Goal: Find specific page/section: Find specific page/section

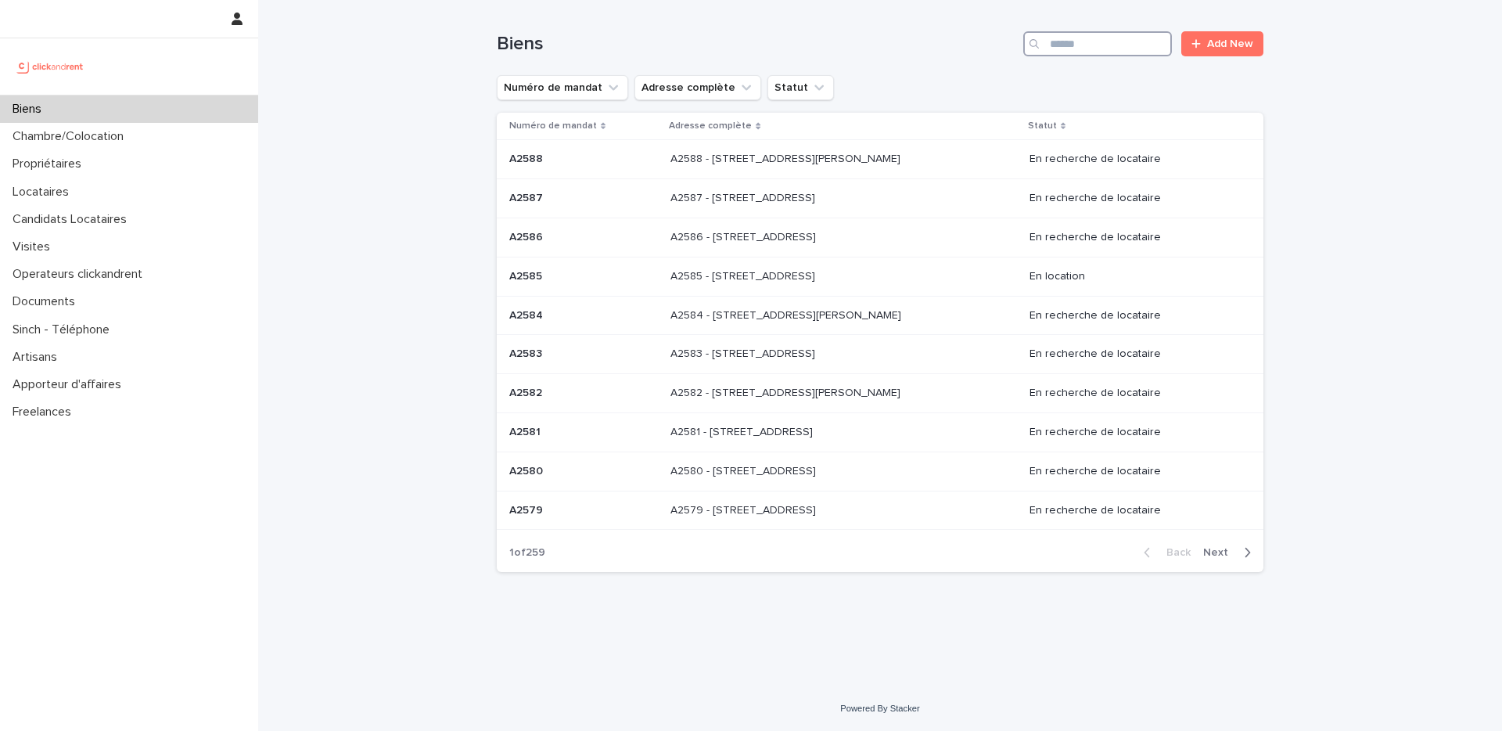
click at [1116, 40] on input "Search" at bounding box center [1097, 43] width 149 height 25
paste input "****"
type input "****"
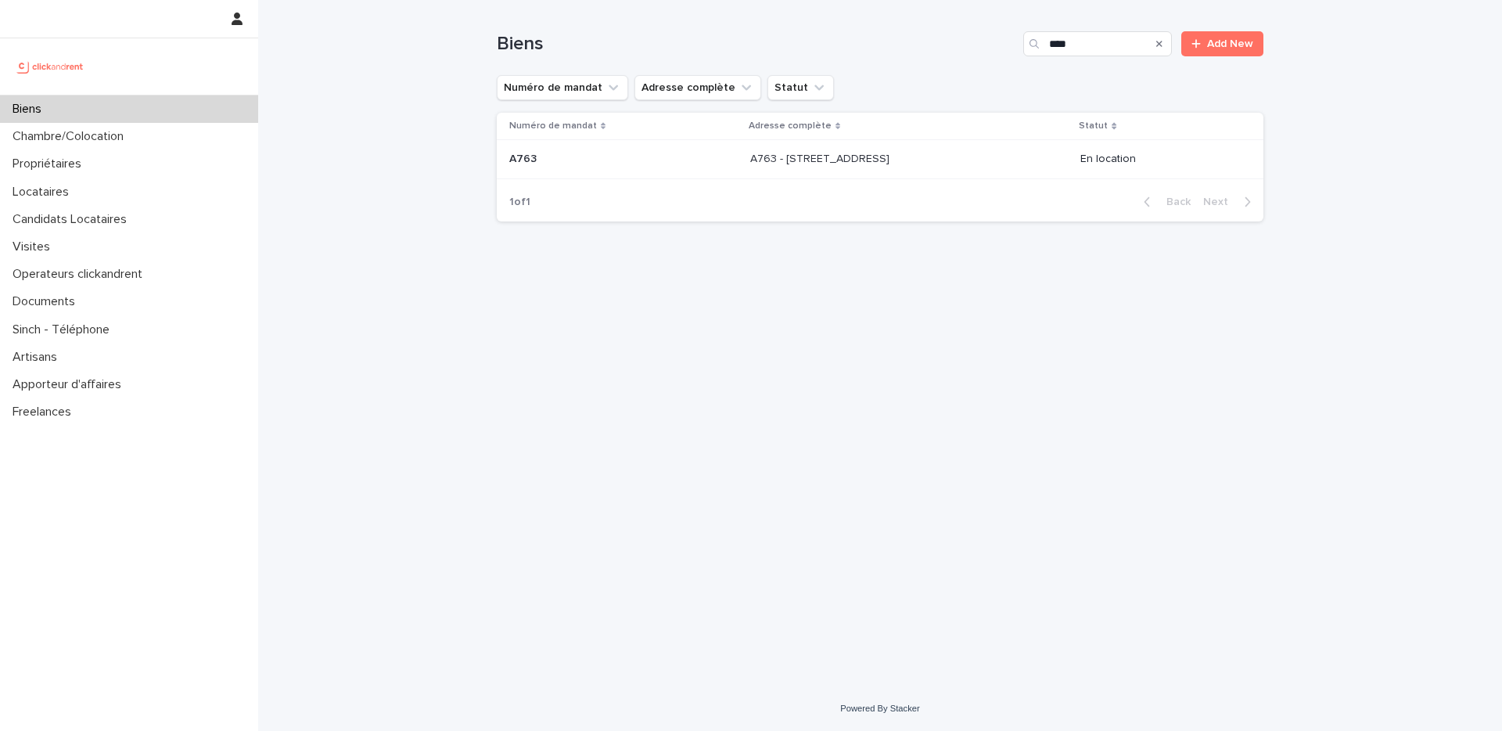
click at [944, 158] on p at bounding box center [880, 159] width 261 height 13
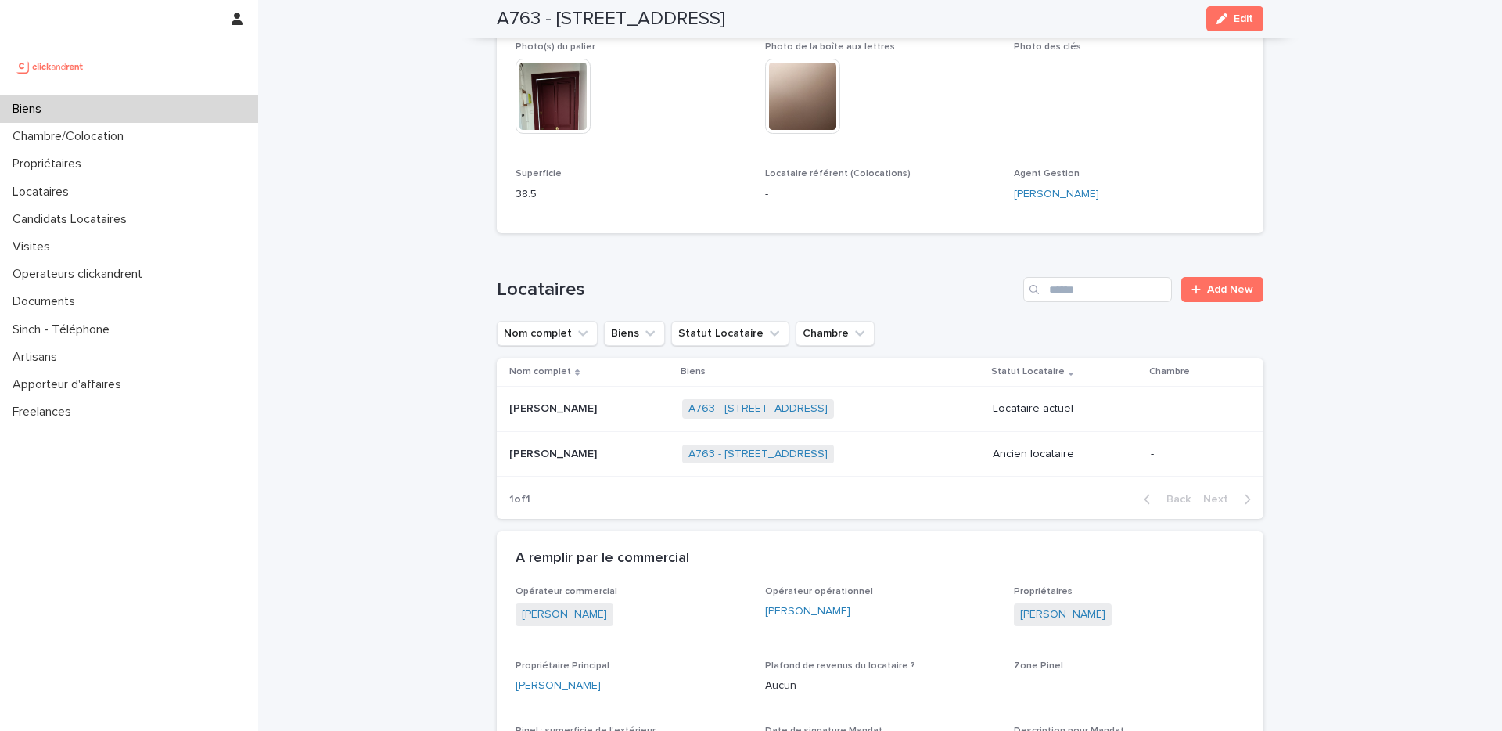
scroll to position [439, 0]
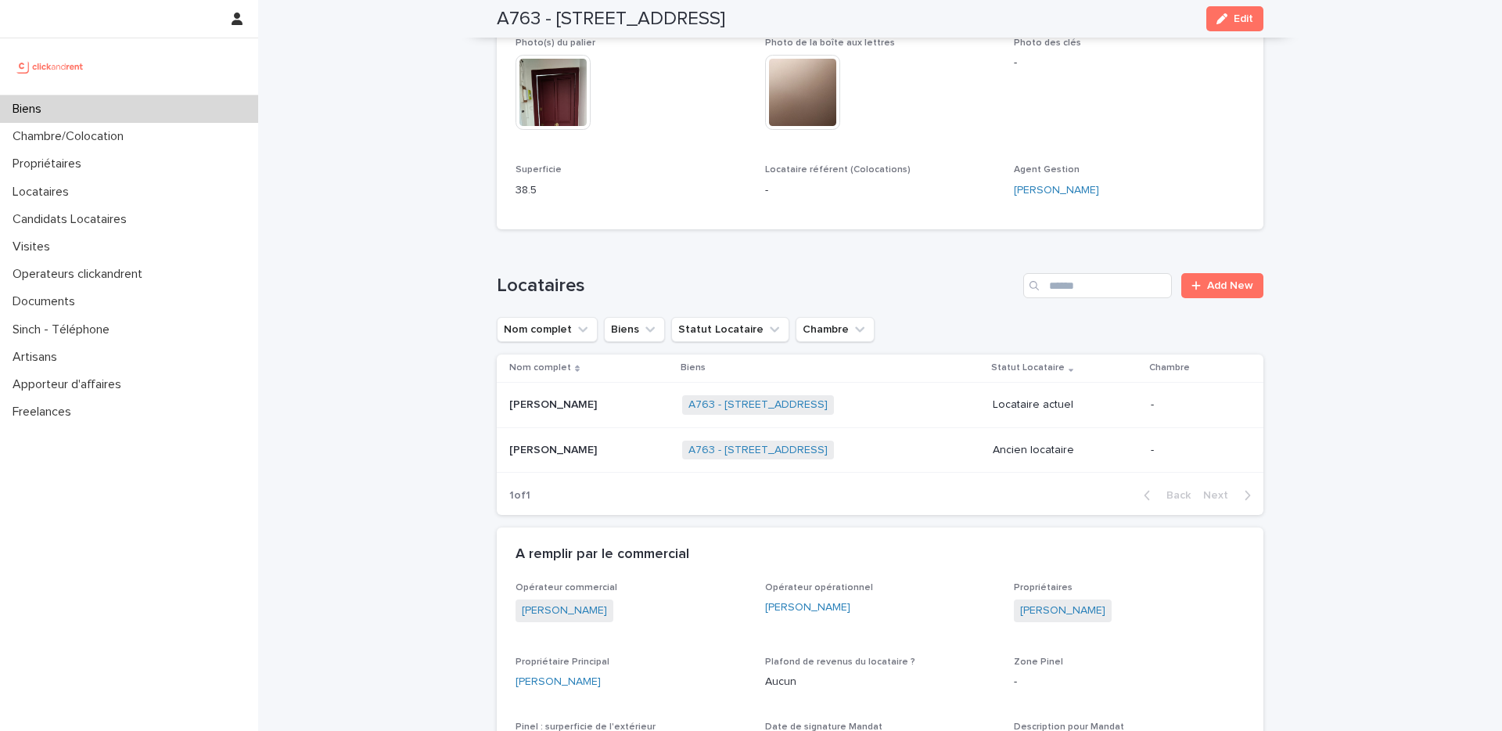
click at [900, 282] on h1 "Locataires" at bounding box center [757, 286] width 520 height 23
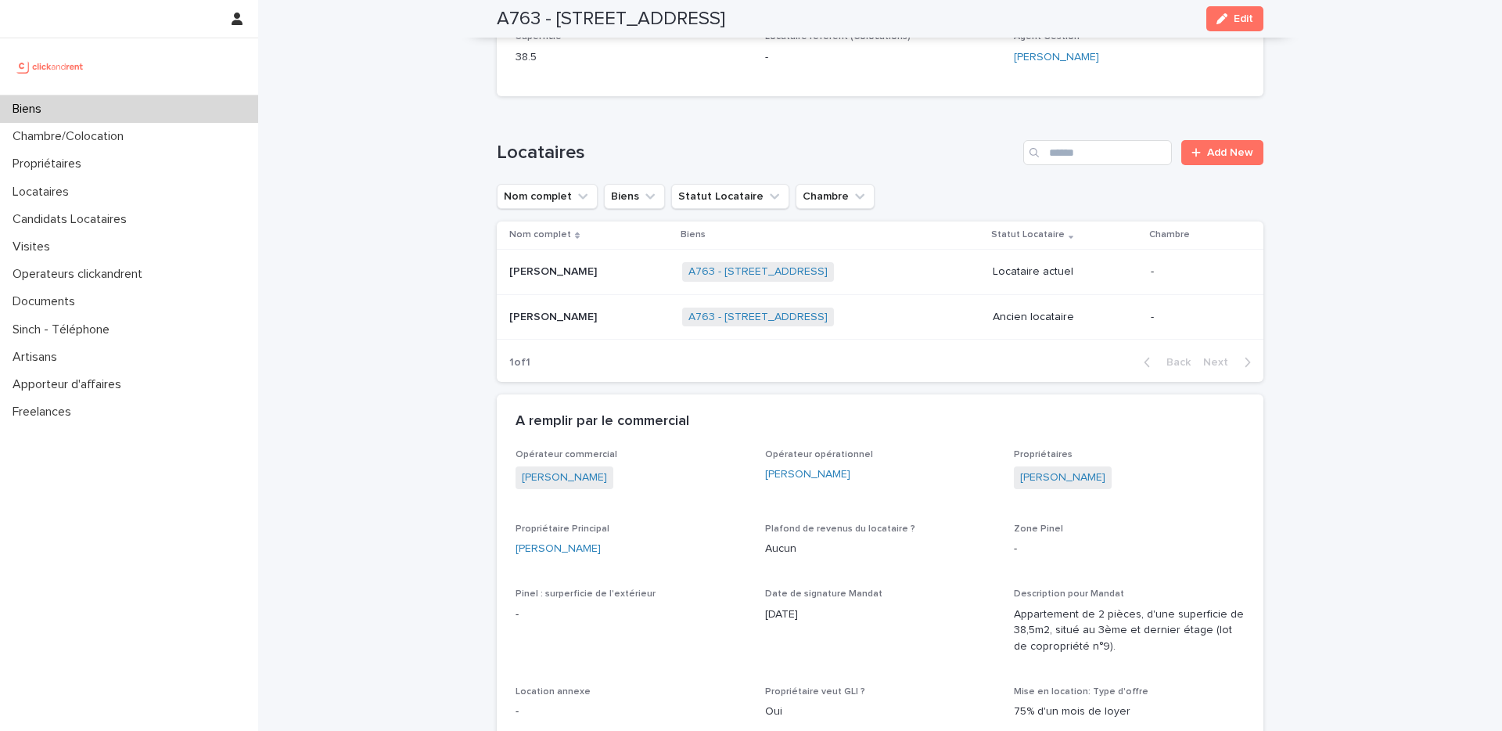
scroll to position [574, 0]
drag, startPoint x: 599, startPoint y: 547, endPoint x: 502, endPoint y: 545, distance: 97.0
copy link "[PERSON_NAME]"
click at [182, 207] on div "Candidats Locataires" at bounding box center [129, 219] width 258 height 27
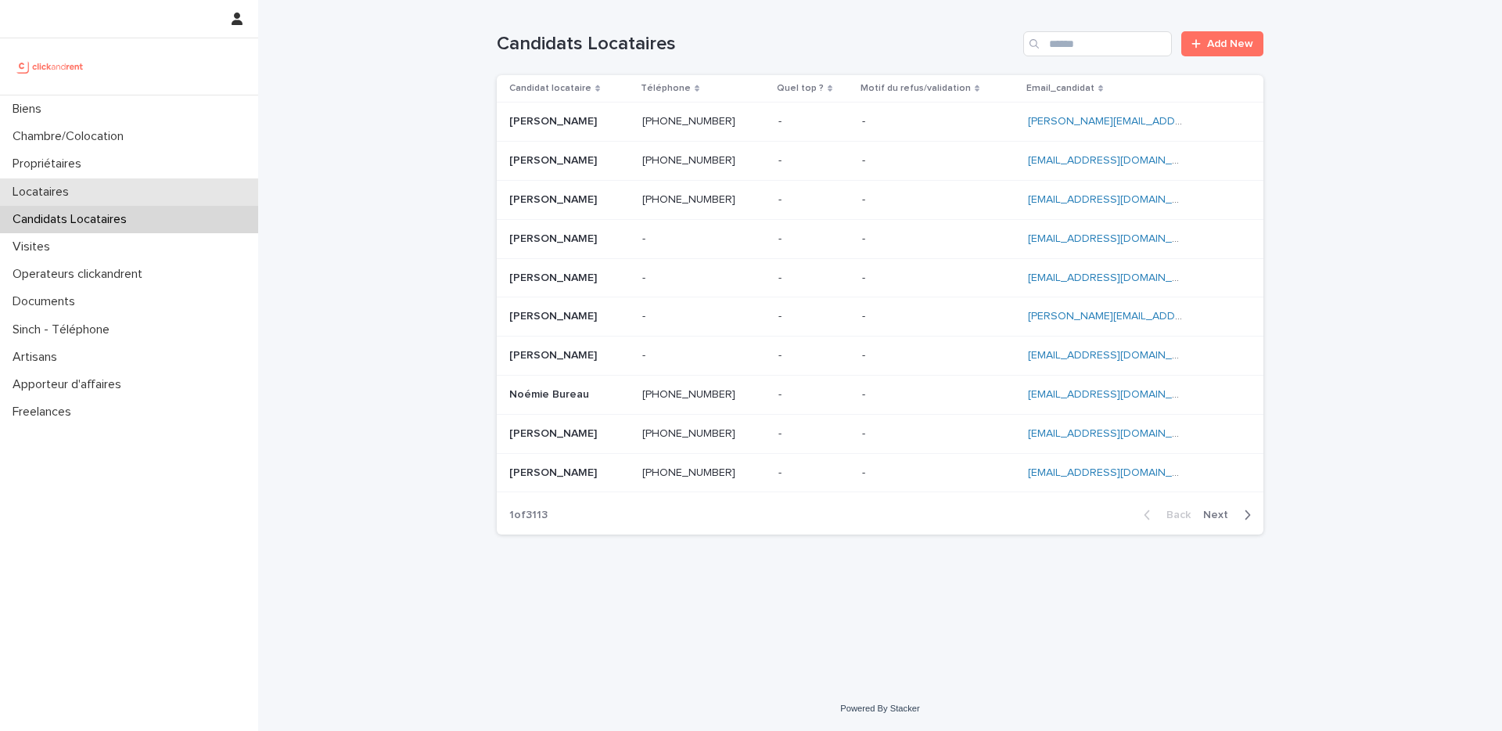
click at [195, 187] on div "Locataires" at bounding box center [129, 191] width 258 height 27
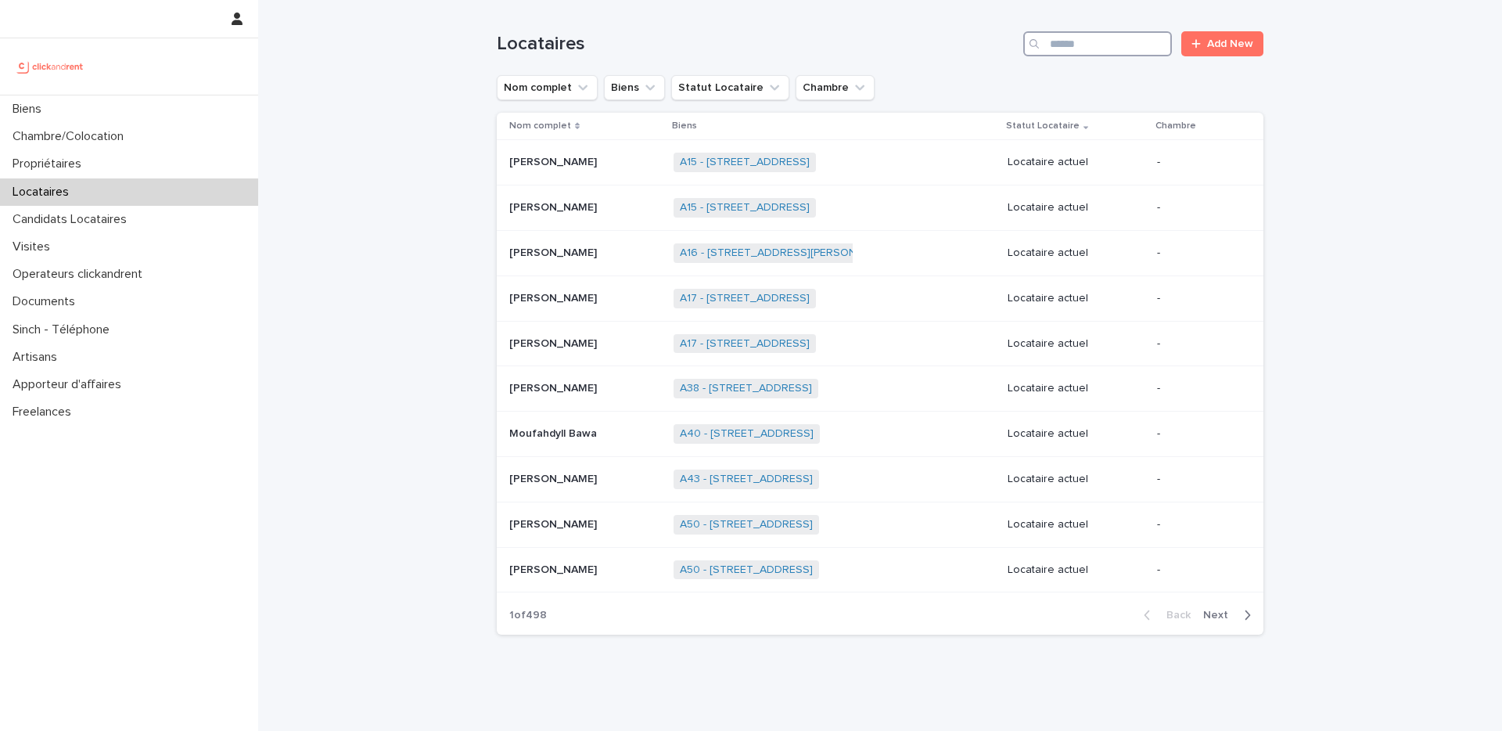
click at [1090, 36] on input "Search" at bounding box center [1097, 43] width 149 height 25
paste input "******"
type input "******"
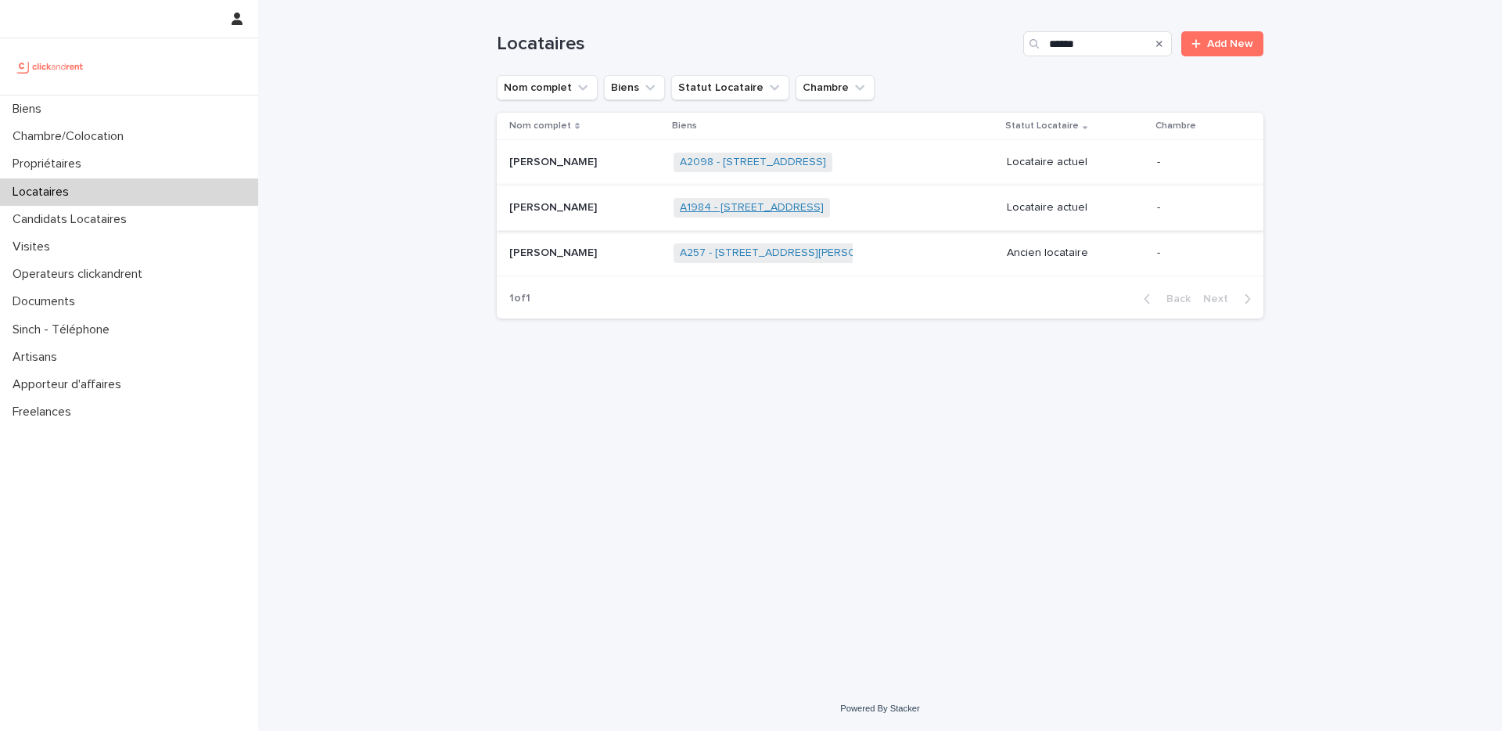
click at [741, 208] on link "A1984 - [STREET_ADDRESS]" at bounding box center [752, 207] width 144 height 13
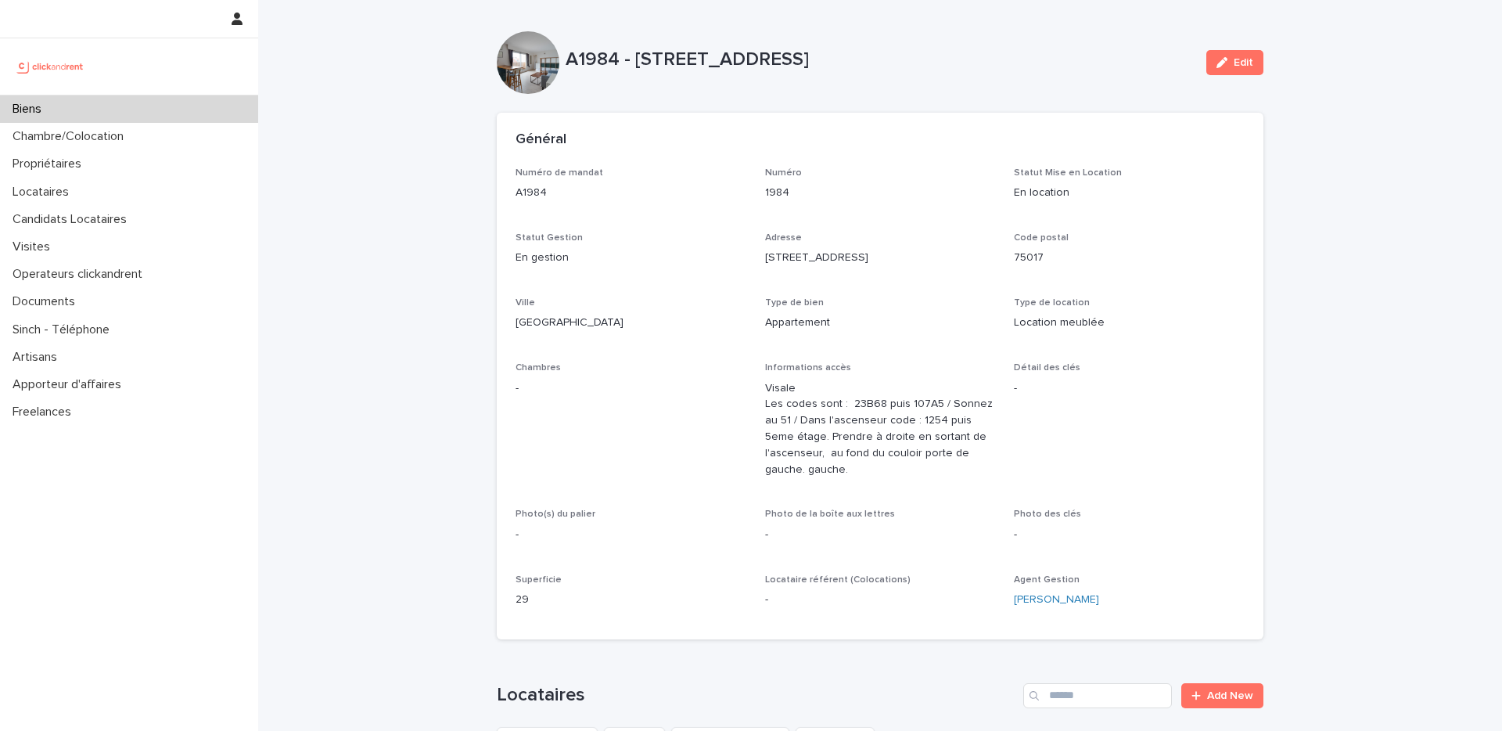
click at [591, 59] on p "A1984 - [STREET_ADDRESS]" at bounding box center [880, 60] width 628 height 23
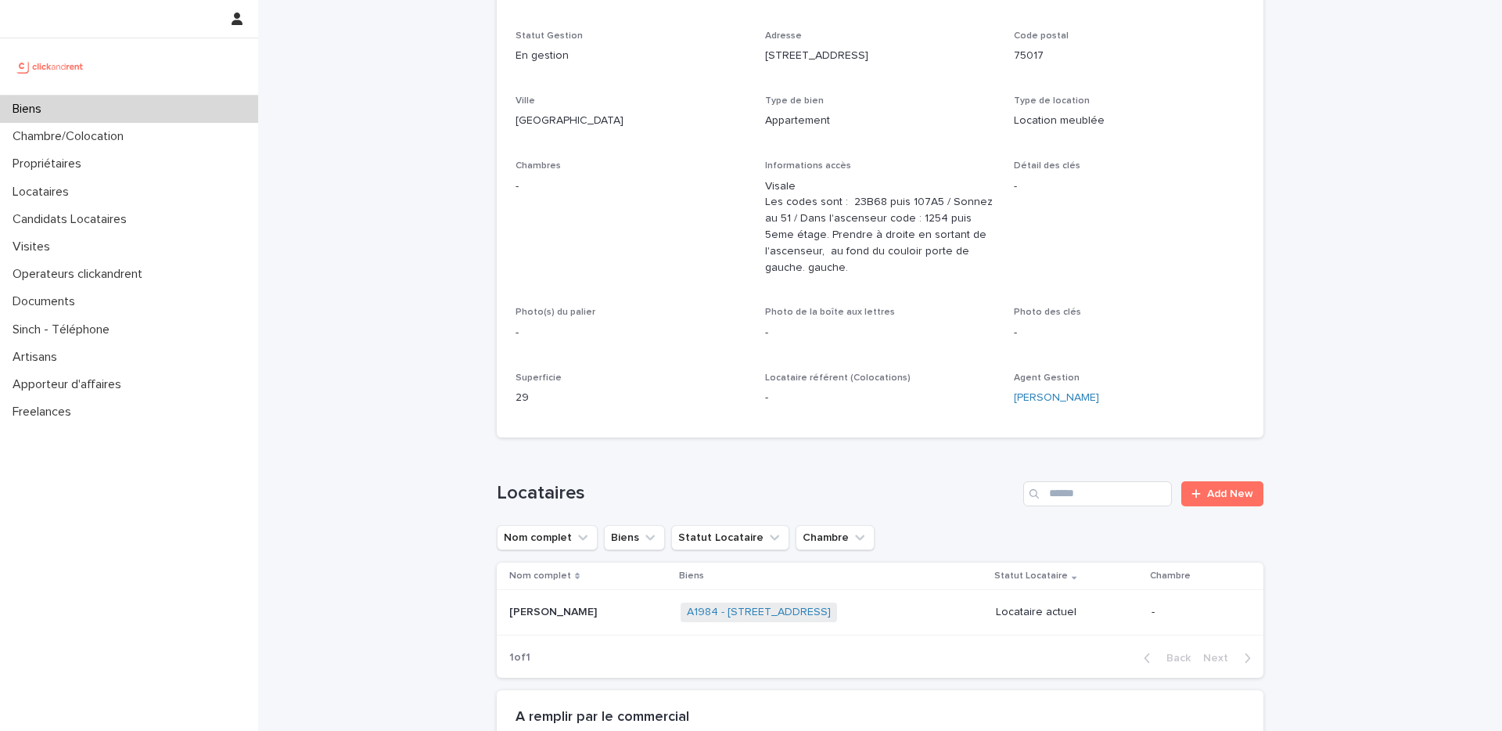
scroll to position [333, 0]
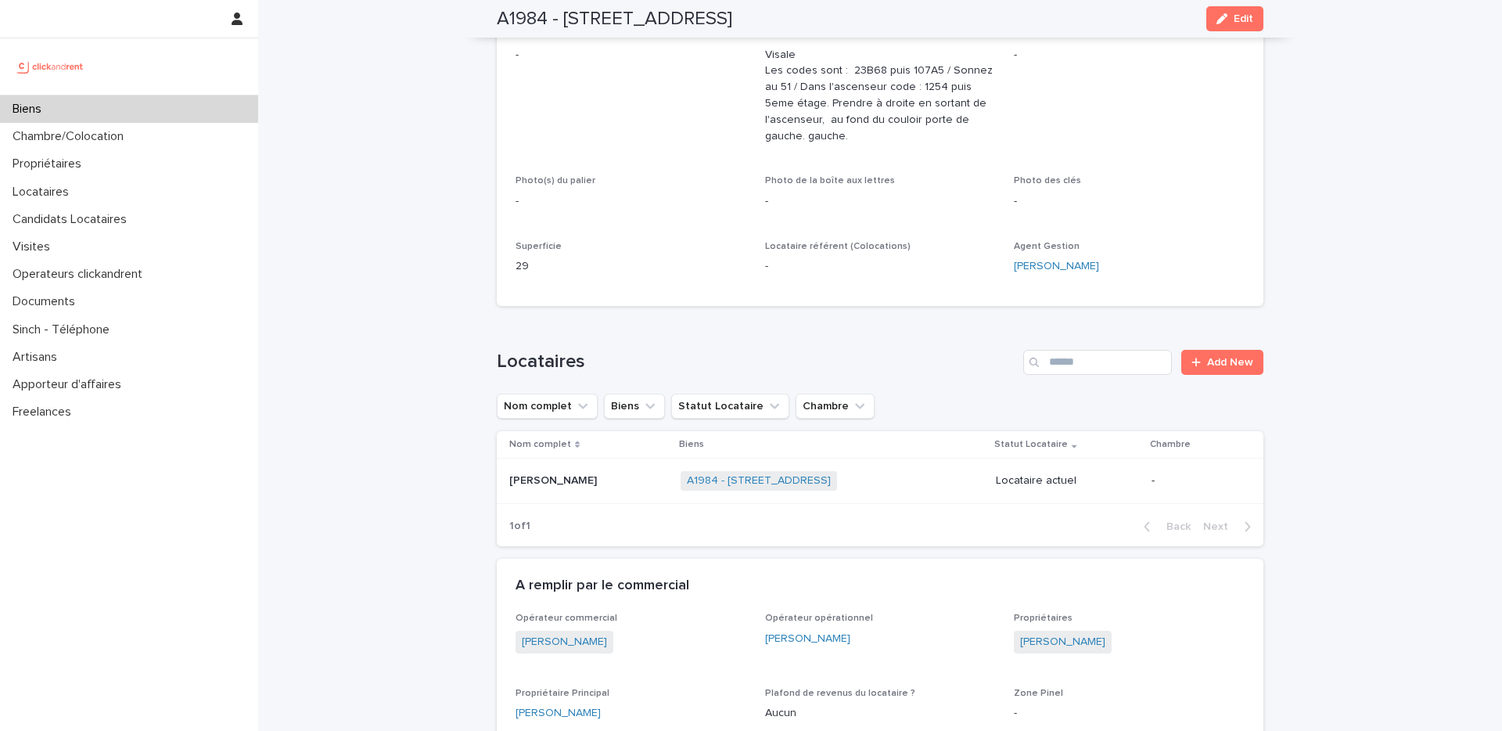
click at [590, 480] on p "[PERSON_NAME]" at bounding box center [554, 479] width 91 height 16
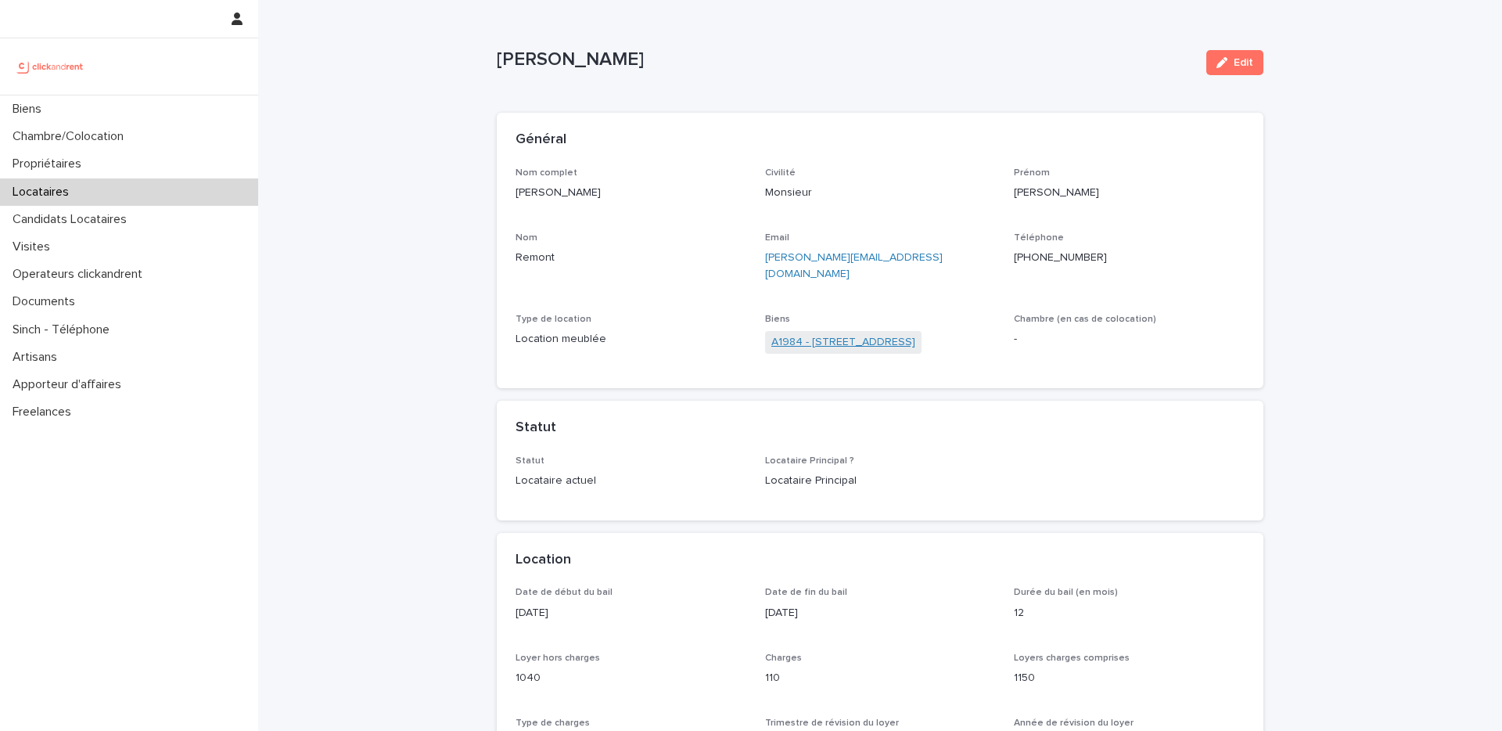
click at [816, 334] on link "A1984 - [STREET_ADDRESS]" at bounding box center [843, 342] width 144 height 16
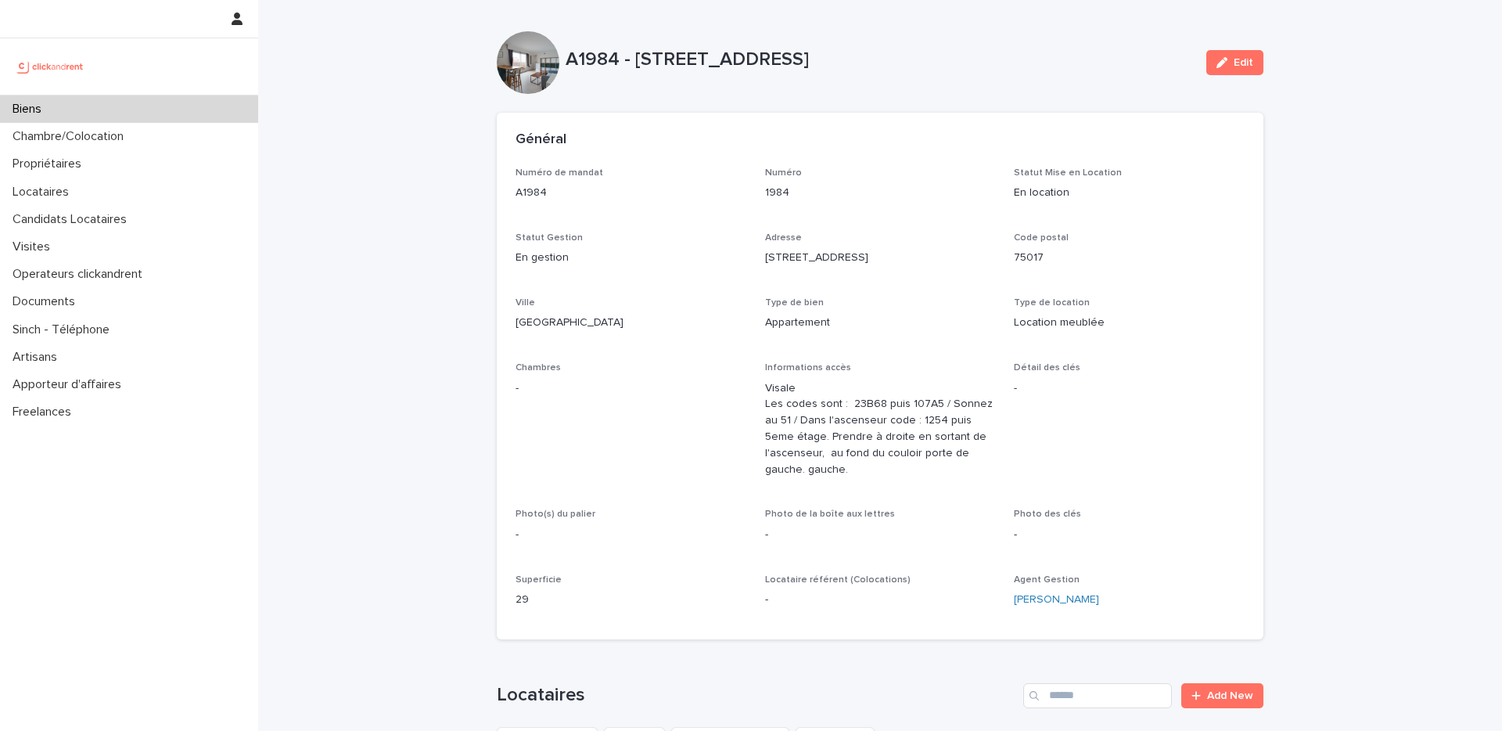
click at [816, 332] on div "Type de bien Appartement" at bounding box center [880, 320] width 231 height 46
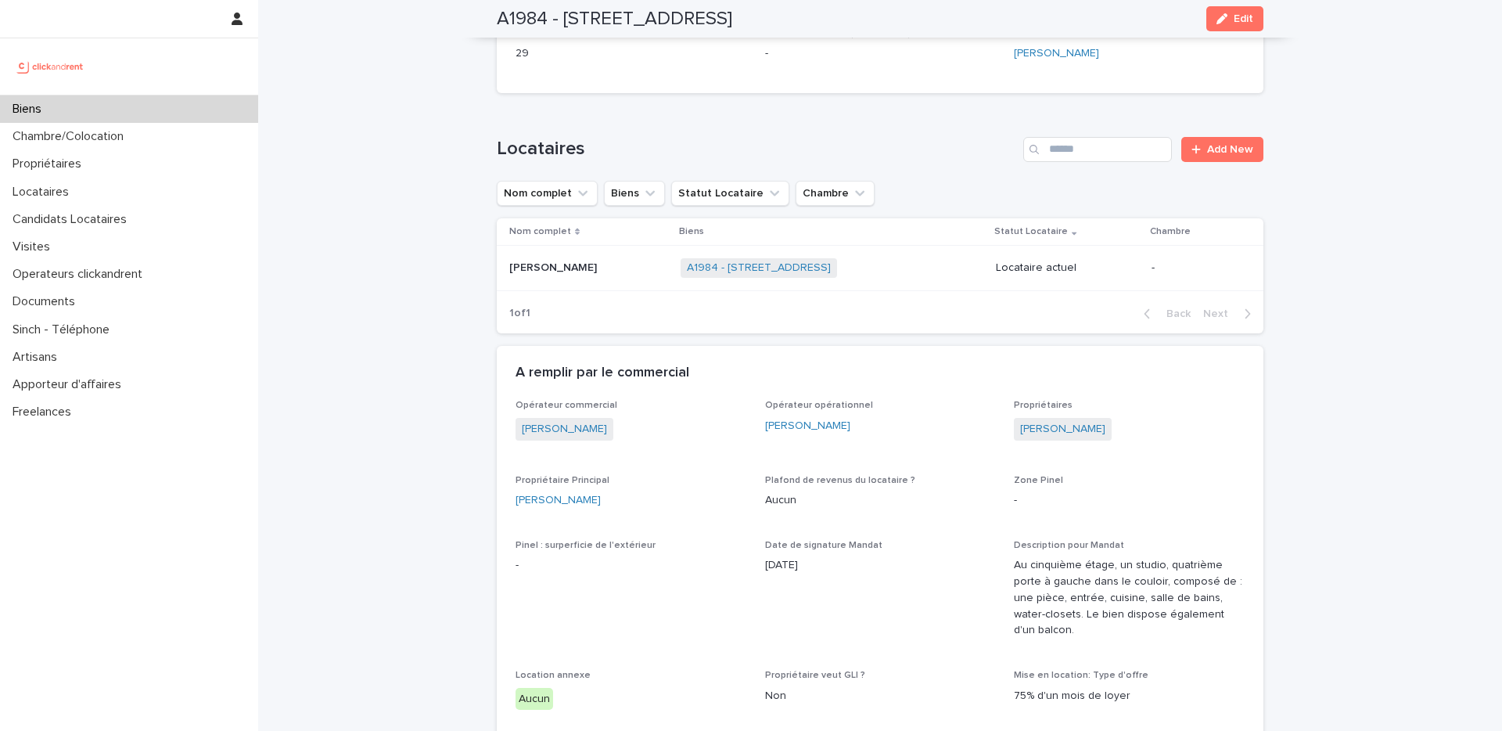
scroll to position [434, 0]
